Goal: Find specific page/section: Find specific page/section

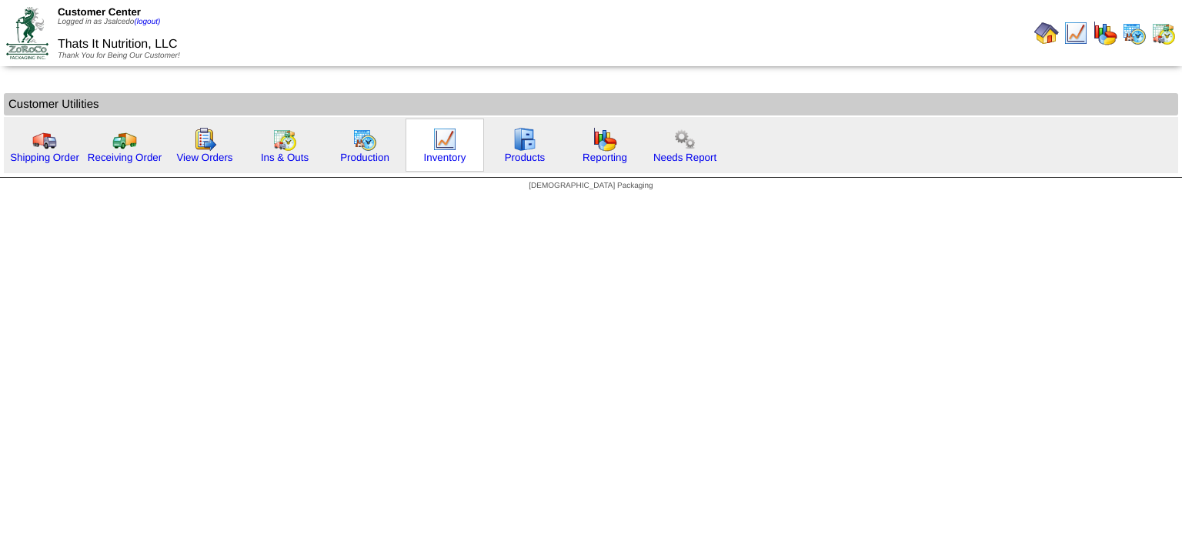
click at [432, 136] on img at bounding box center [444, 139] width 25 height 25
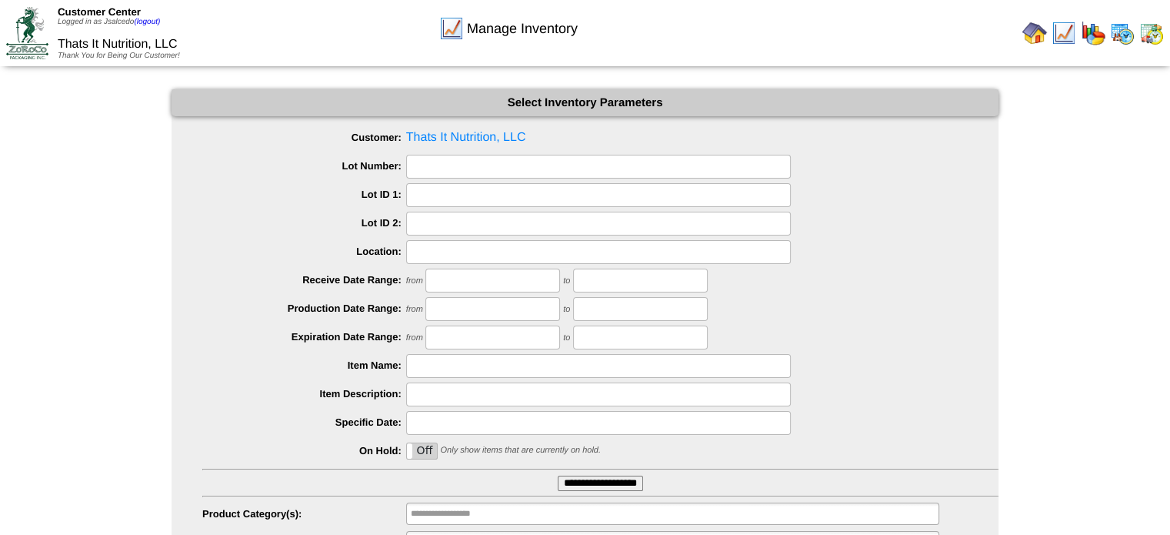
click at [605, 476] on input "**********" at bounding box center [600, 482] width 85 height 15
click at [601, 485] on input "**********" at bounding box center [600, 482] width 85 height 15
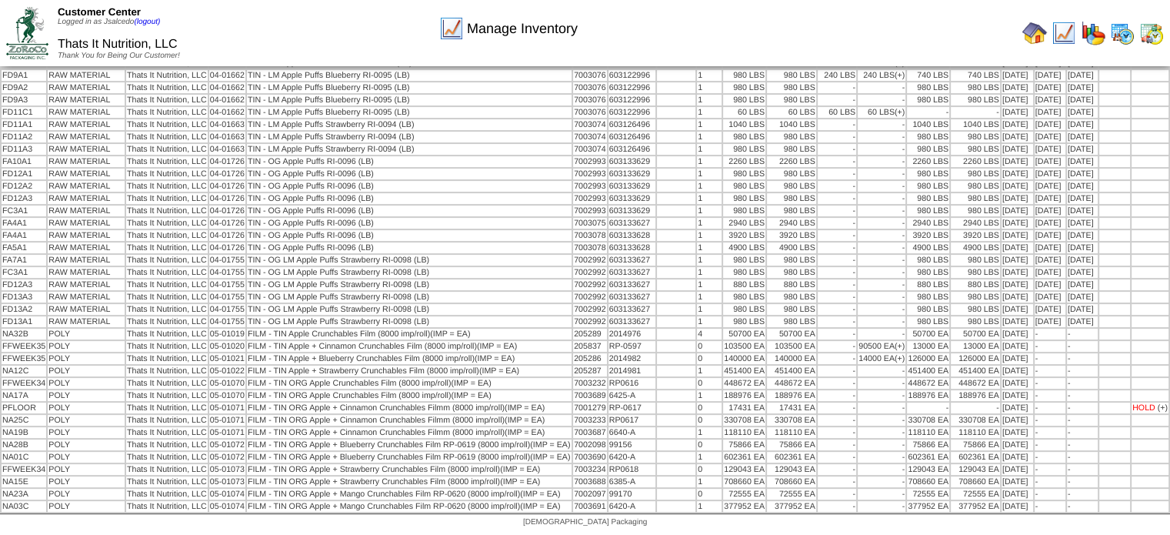
scroll to position [419, 0]
click at [495, 444] on table "Location Product Category Customer Name Description Lot # LotID1 LotID2 BOX" at bounding box center [585, 158] width 1170 height 709
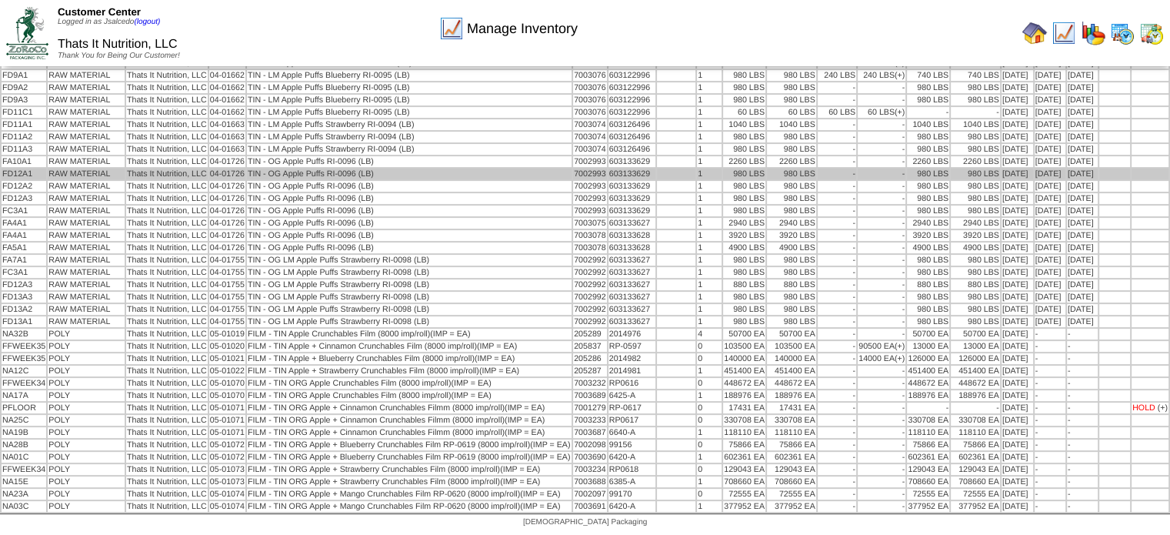
scroll to position [462, 0]
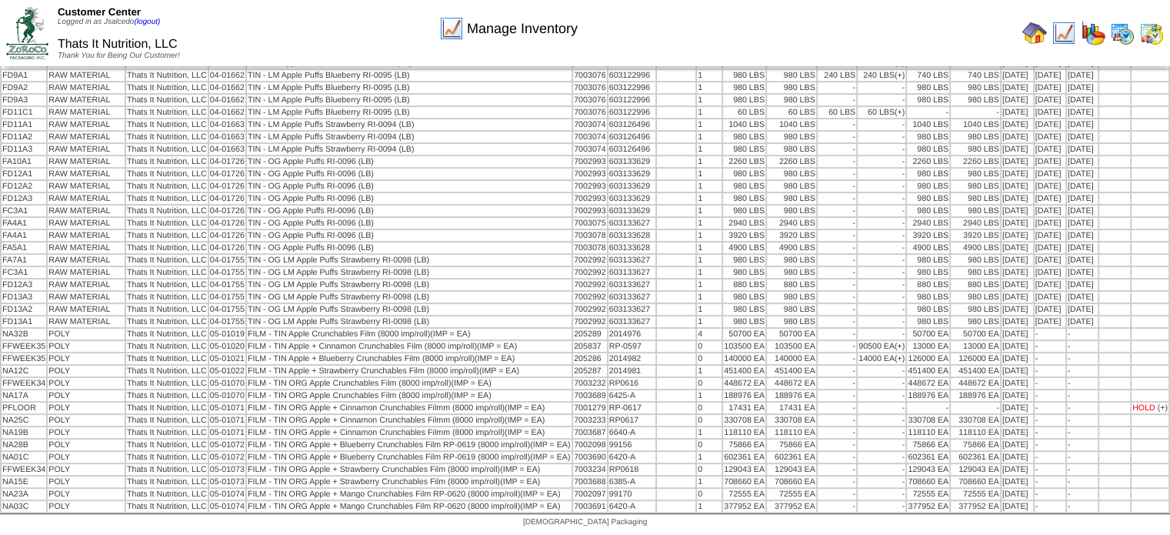
click at [1035, 28] on img at bounding box center [1034, 33] width 25 height 25
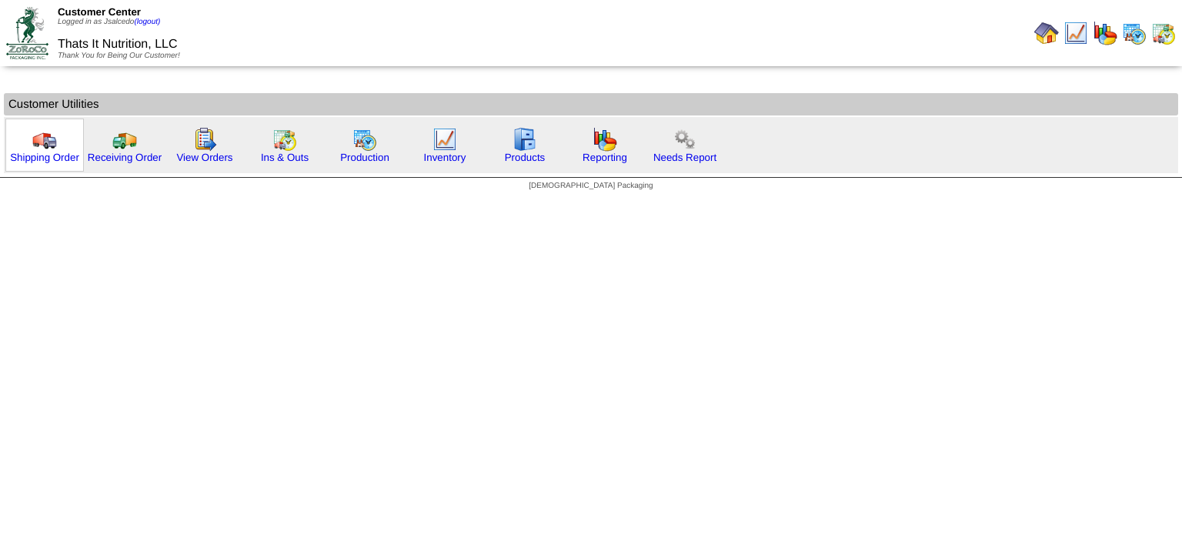
click at [51, 142] on img at bounding box center [44, 139] width 25 height 25
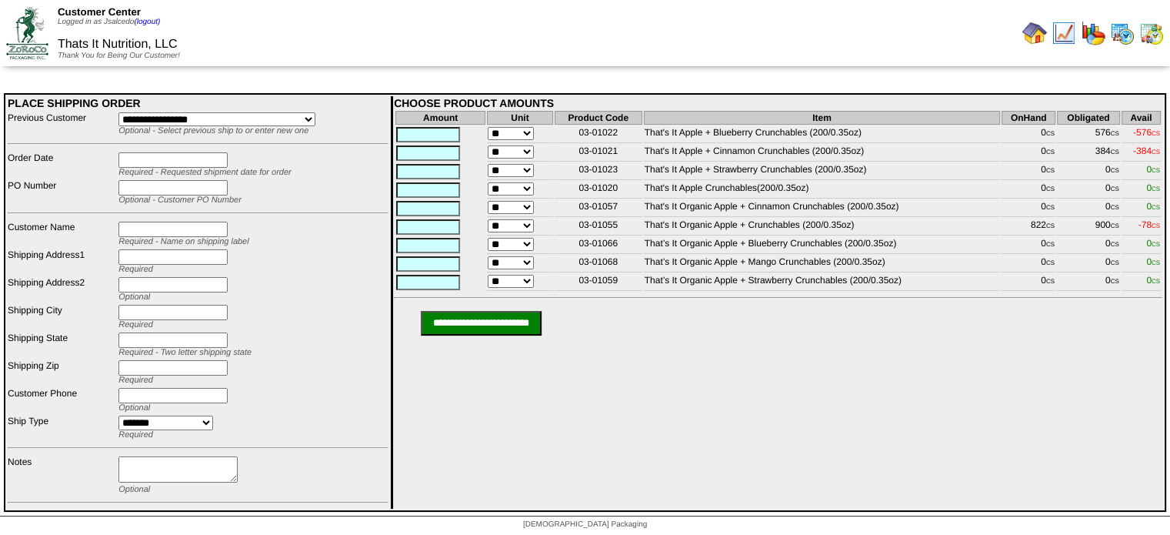
click at [1145, 32] on img at bounding box center [1151, 33] width 25 height 25
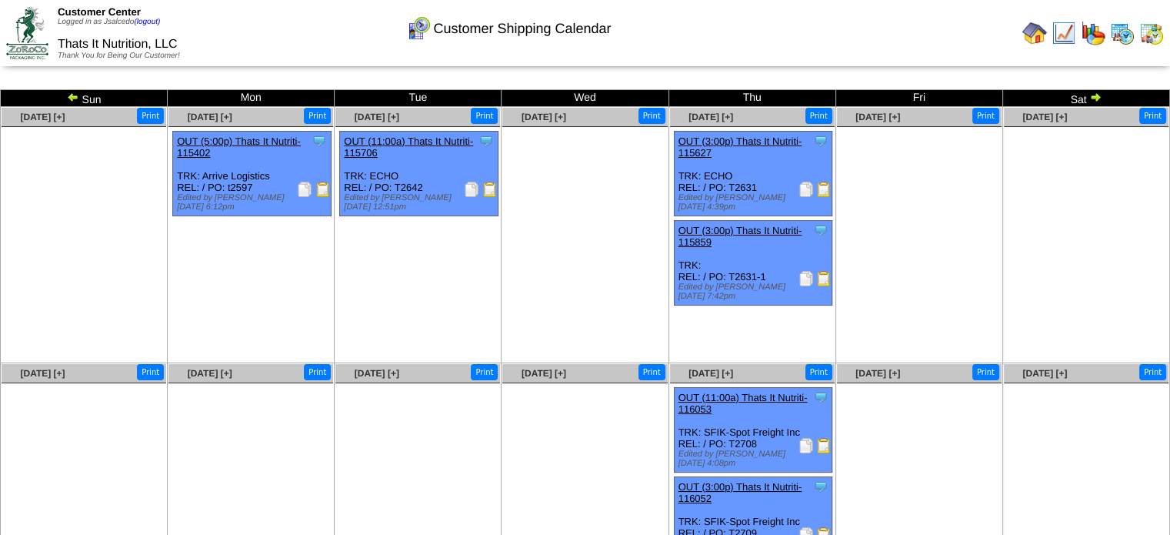
click at [1123, 32] on img at bounding box center [1122, 33] width 25 height 25
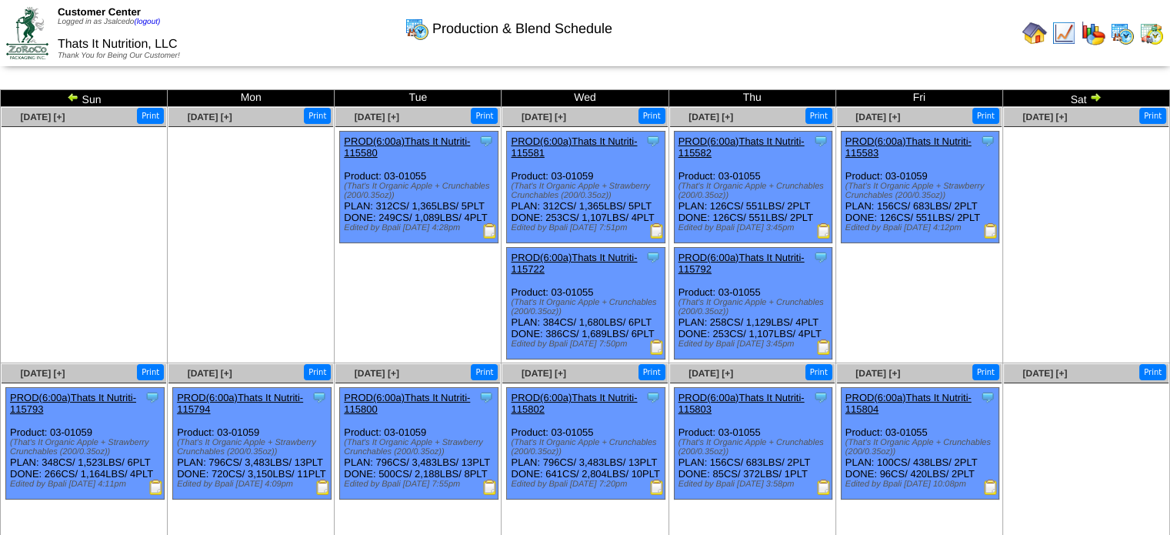
click at [1094, 95] on img at bounding box center [1095, 97] width 12 height 12
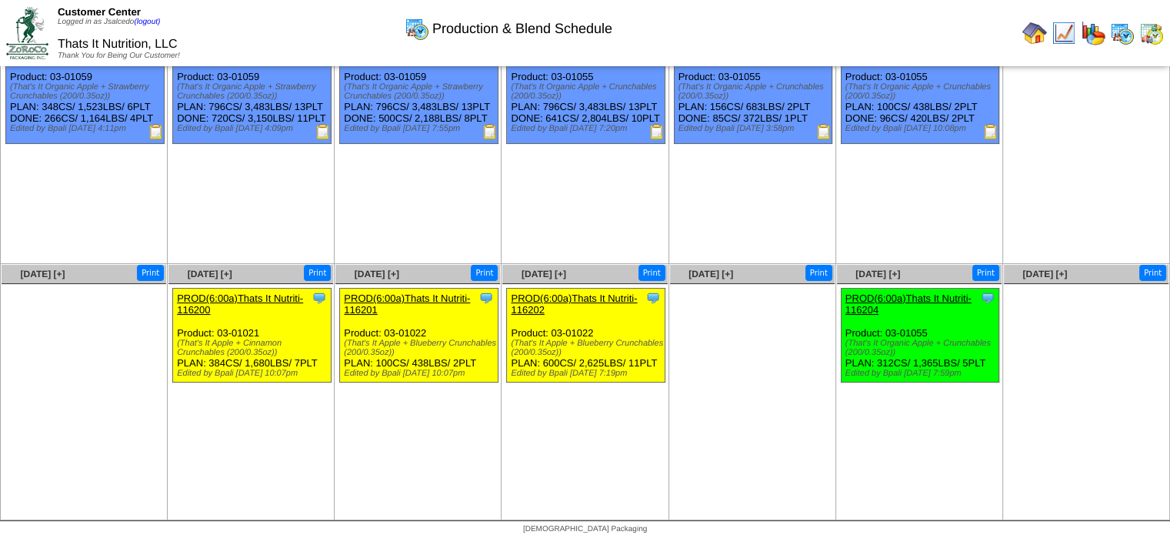
scroll to position [105, 0]
